Goal: Task Accomplishment & Management: Use online tool/utility

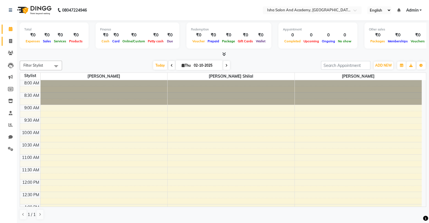
click at [10, 43] on icon at bounding box center [10, 41] width 3 height 4
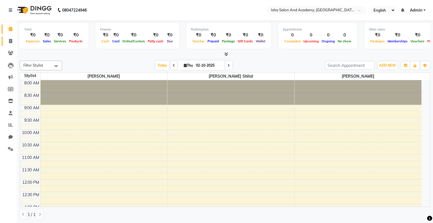
select select "service"
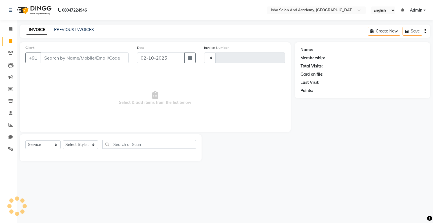
type input "0541"
select select "8203"
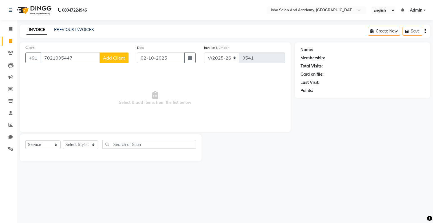
type input "7021005447"
click at [106, 61] on button "Add Client" at bounding box center [113, 57] width 29 height 11
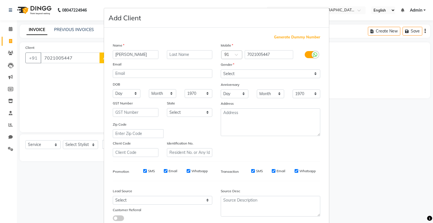
type input "[PERSON_NAME]"
click at [237, 77] on select "Select [DEMOGRAPHIC_DATA] [DEMOGRAPHIC_DATA] Other Prefer Not To Say" at bounding box center [270, 73] width 99 height 9
select select "[DEMOGRAPHIC_DATA]"
click at [221, 70] on select "Select [DEMOGRAPHIC_DATA] [DEMOGRAPHIC_DATA] Other Prefer Not To Say" at bounding box center [270, 73] width 99 height 9
click at [258, 138] on div "Mobile Country Code × 91 7021005447 Gender Select [DEMOGRAPHIC_DATA] [DEMOGRAPH…" at bounding box center [270, 99] width 108 height 114
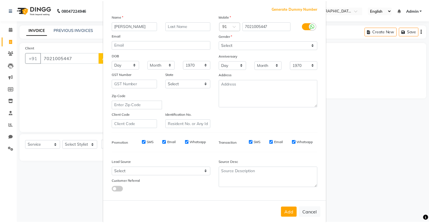
scroll to position [40, 0]
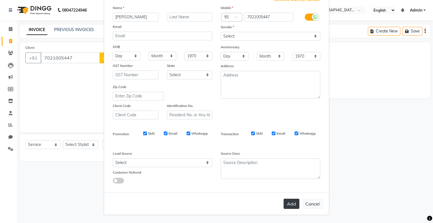
click at [290, 205] on button "Add" at bounding box center [291, 203] width 16 height 10
select select
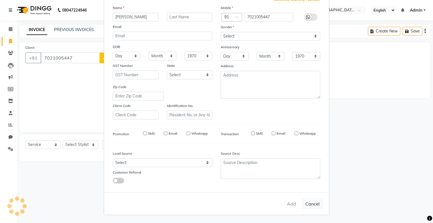
select select
checkbox input "false"
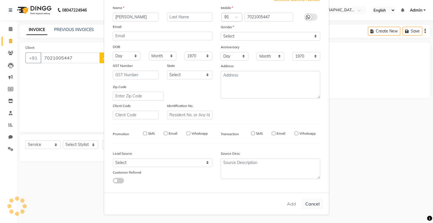
checkbox input "false"
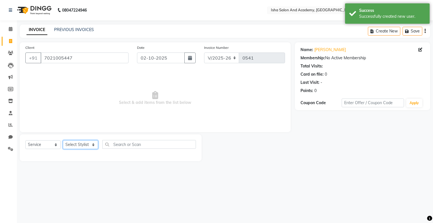
click at [81, 146] on select "Select Stylist [PERSON_NAME] [PERSON_NAME] [PERSON_NAME]" at bounding box center [80, 144] width 35 height 9
select select "77635"
click at [63, 140] on select "Select Stylist [PERSON_NAME] [PERSON_NAME] [PERSON_NAME]" at bounding box center [80, 144] width 35 height 9
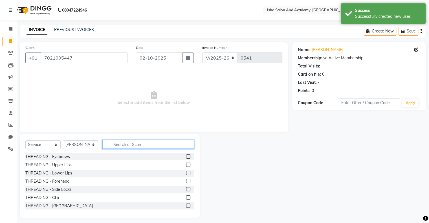
click at [119, 144] on input "text" at bounding box center [148, 144] width 92 height 9
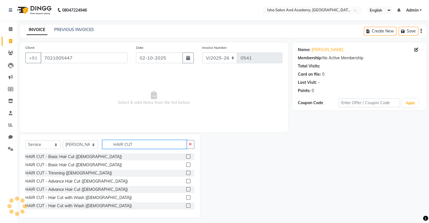
type input "HAIR CUT"
click at [186, 162] on label at bounding box center [188, 164] width 4 height 4
click at [186, 163] on input "checkbox" at bounding box center [188, 165] width 4 height 4
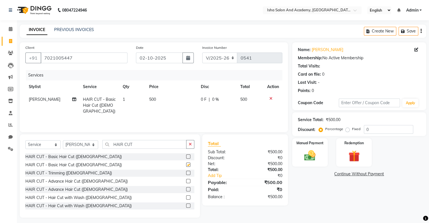
checkbox input "false"
click at [231, 135] on div "Total Sub Total: ₹500.00 Discount: ₹0 Net: ₹500.00 Total: ₹500.00 Add Tip ₹0 Pa…" at bounding box center [245, 169] width 86 height 71
click at [313, 159] on img at bounding box center [309, 156] width 19 height 14
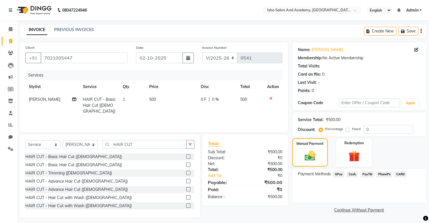
click at [352, 174] on span "Cash." at bounding box center [352, 174] width 12 height 6
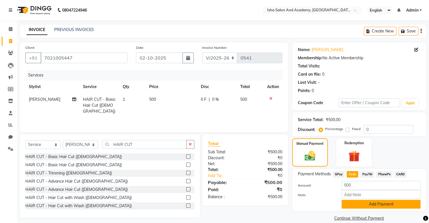
click at [351, 203] on button "Add Payment" at bounding box center [380, 203] width 79 height 9
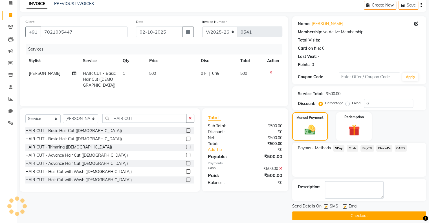
scroll to position [31, 0]
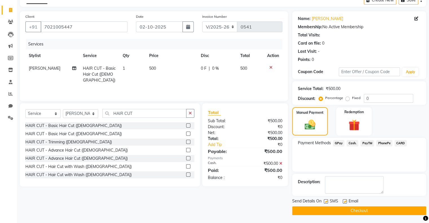
click at [378, 210] on button "Checkout" at bounding box center [359, 210] width 134 height 9
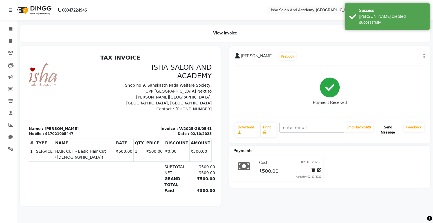
click at [389, 134] on button "Send Message" at bounding box center [388, 129] width 28 height 15
